Goal: Information Seeking & Learning: Find specific fact

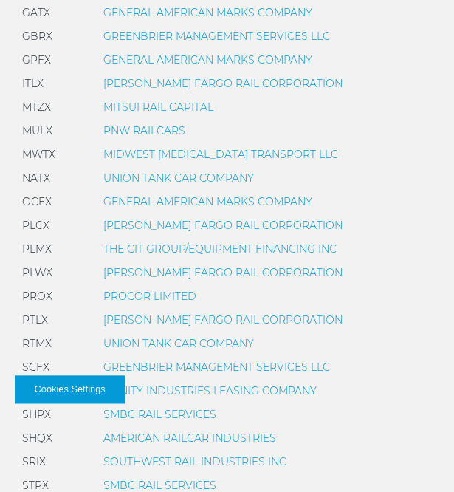
scroll to position [903, 0]
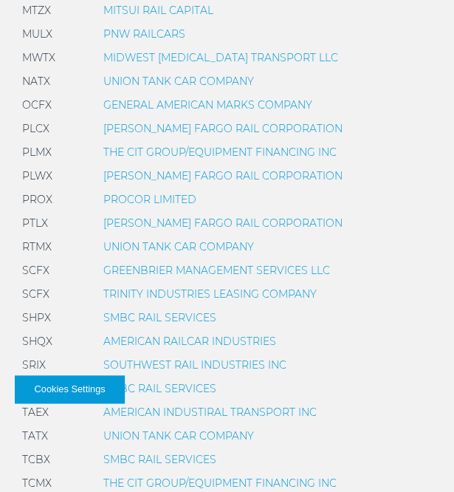
click at [172, 196] on link "PROCOR LIMITED" at bounding box center [149, 199] width 93 height 13
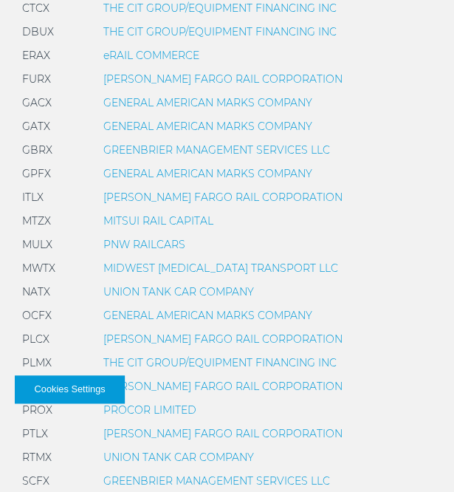
scroll to position [692, 0]
click at [219, 123] on link "GENERAL AMERICAN MARKS COMPANY" at bounding box center [207, 126] width 209 height 13
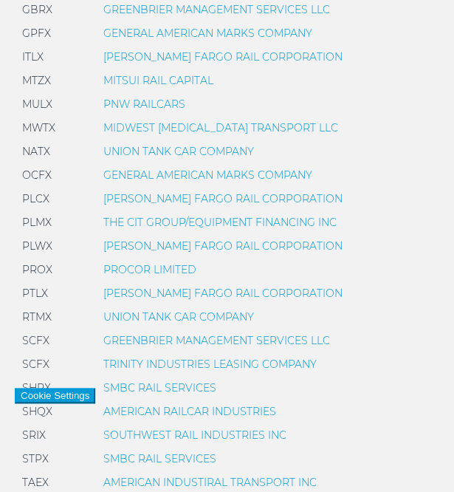
scroll to position [833, 0]
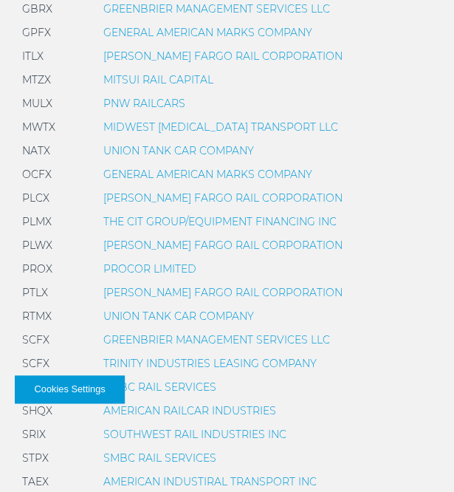
click at [155, 269] on link "PROCOR LIMITED" at bounding box center [149, 268] width 93 height 13
